Goal: Information Seeking & Learning: Learn about a topic

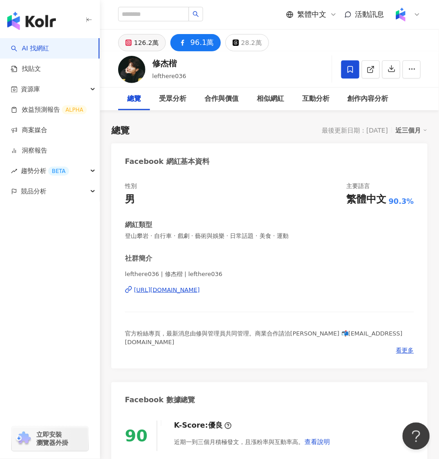
click at [150, 39] on div "126.2萬" at bounding box center [146, 42] width 25 height 13
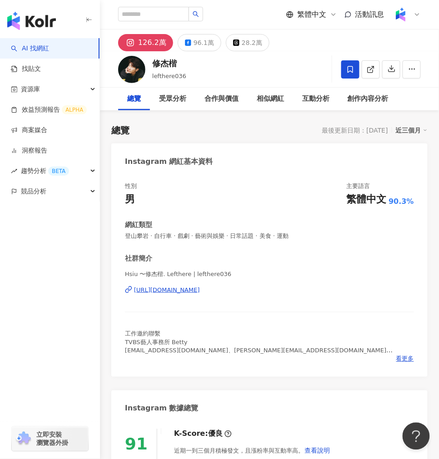
click at [0, 0] on span "1,261,577" at bounding box center [0, 0] width 0 height 0
click at [194, 36] on div "96.1萬" at bounding box center [204, 42] width 20 height 13
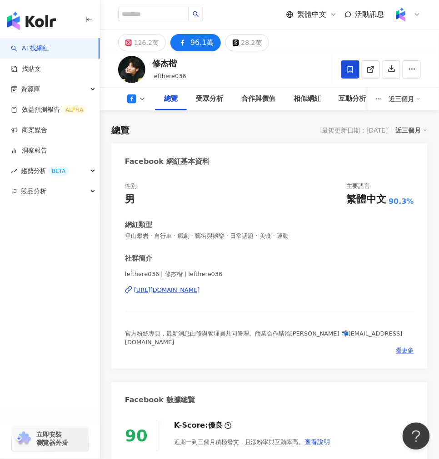
scroll to position [252, 0]
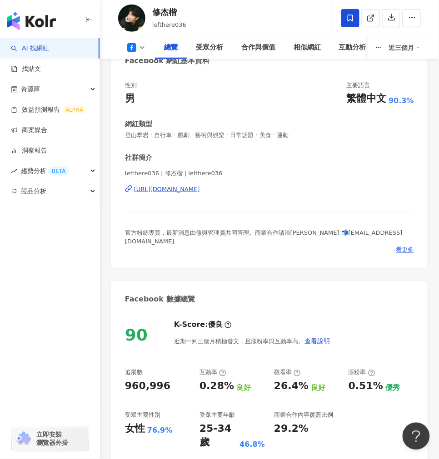
scroll to position [151, 0]
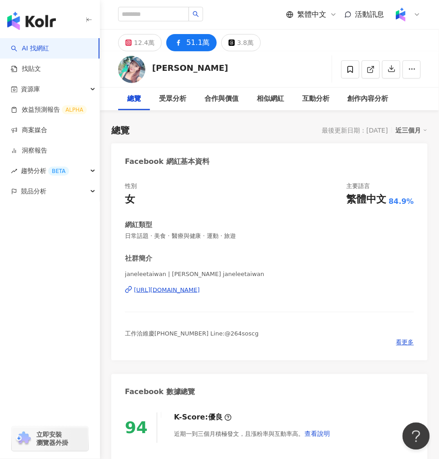
click at [0, 0] on span "511,054" at bounding box center [0, 0] width 0 height 0
copy span "511,054"
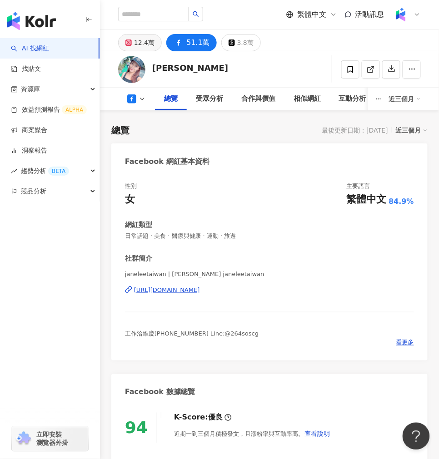
click at [153, 37] on div "12.4萬" at bounding box center [144, 42] width 20 height 13
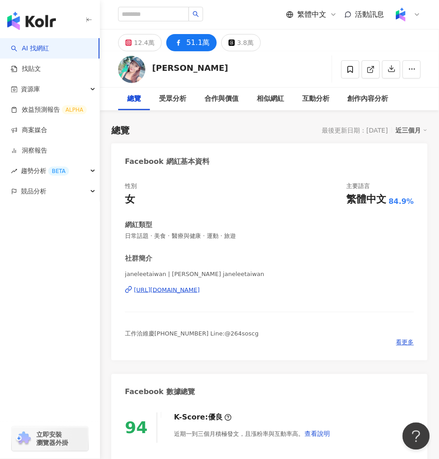
click at [0, 0] on span "511,054" at bounding box center [0, 0] width 0 height 0
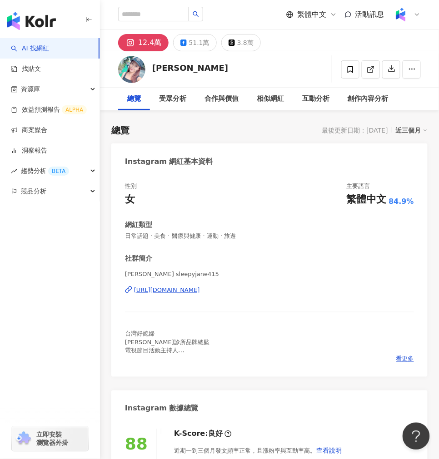
click at [164, 294] on div "[URL][DOMAIN_NAME]" at bounding box center [167, 290] width 66 height 8
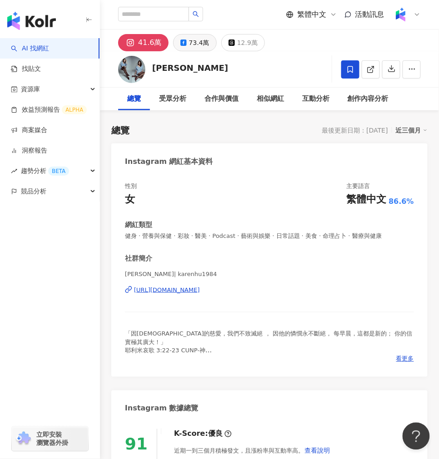
click at [177, 40] on button "73.4萬" at bounding box center [195, 42] width 44 height 17
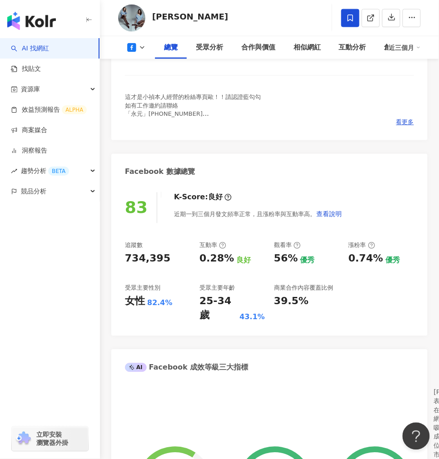
scroll to position [252, 0]
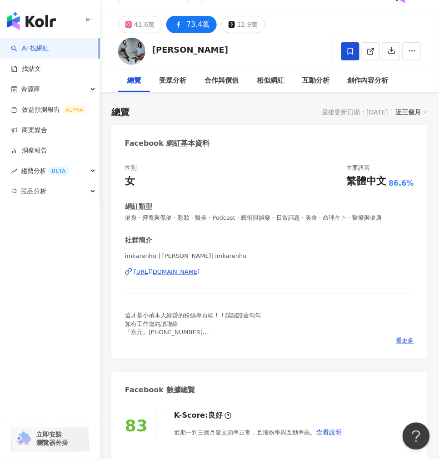
scroll to position [0, 0]
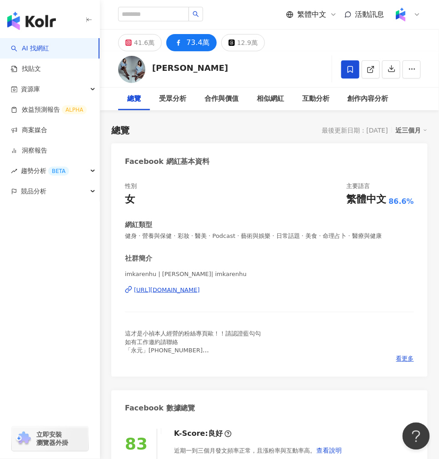
click at [0, 0] on span "734,395" at bounding box center [0, 0] width 0 height 0
copy span "734,395"
drag, startPoint x: 150, startPoint y: 67, endPoint x: 185, endPoint y: 103, distance: 49.8
click at [175, 67] on div "[PERSON_NAME] 追蹤數 734,395 互動率 0.28% 觀看率 56%" at bounding box center [269, 69] width 339 height 36
